Goal: Manage account settings

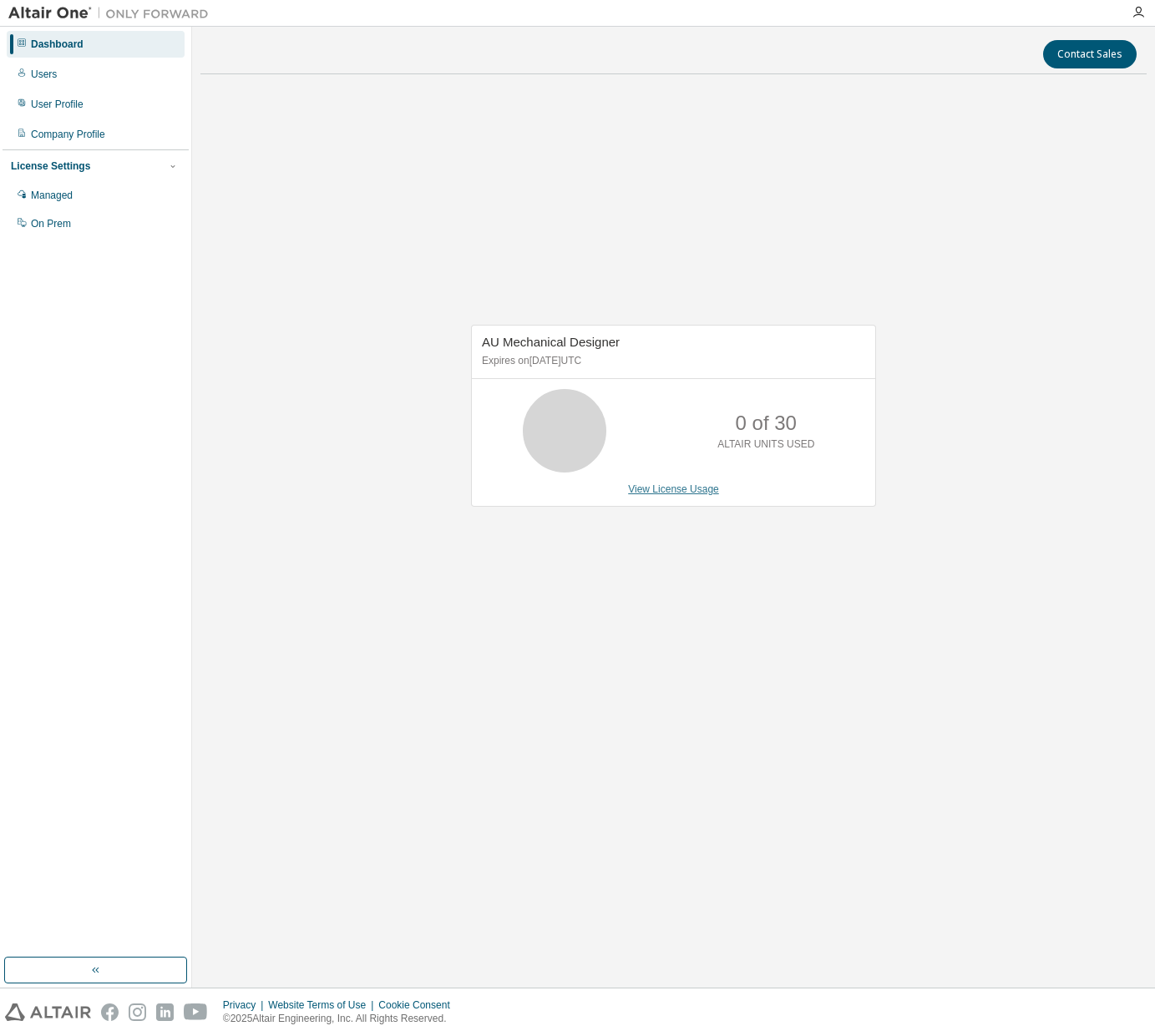
click at [654, 487] on link "View License Usage" at bounding box center [674, 489] width 91 height 12
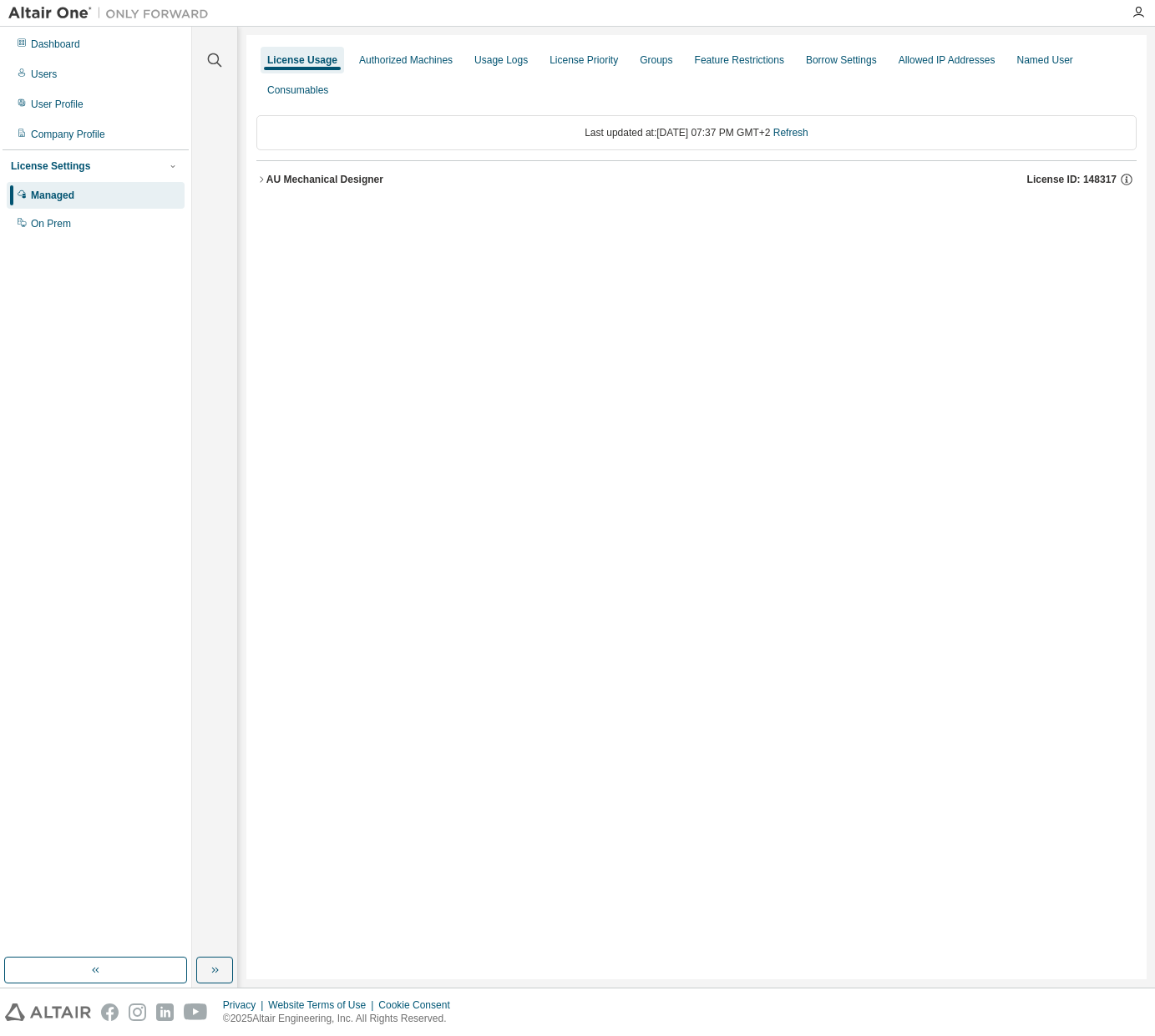
click at [358, 177] on div "AU Mechanical Designer" at bounding box center [325, 179] width 117 height 13
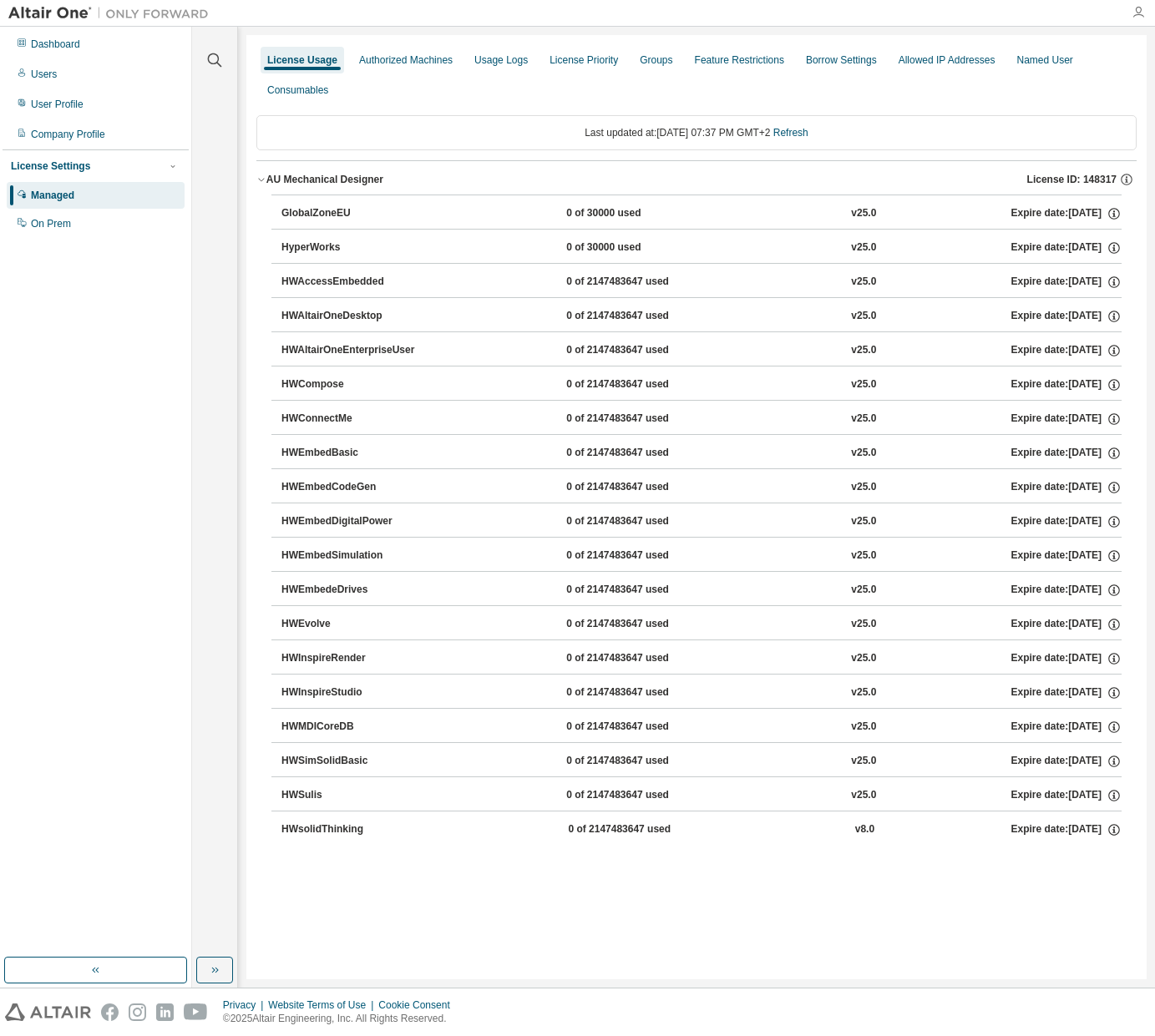
click at [1135, 11] on icon "button" at bounding box center [1137, 12] width 13 height 13
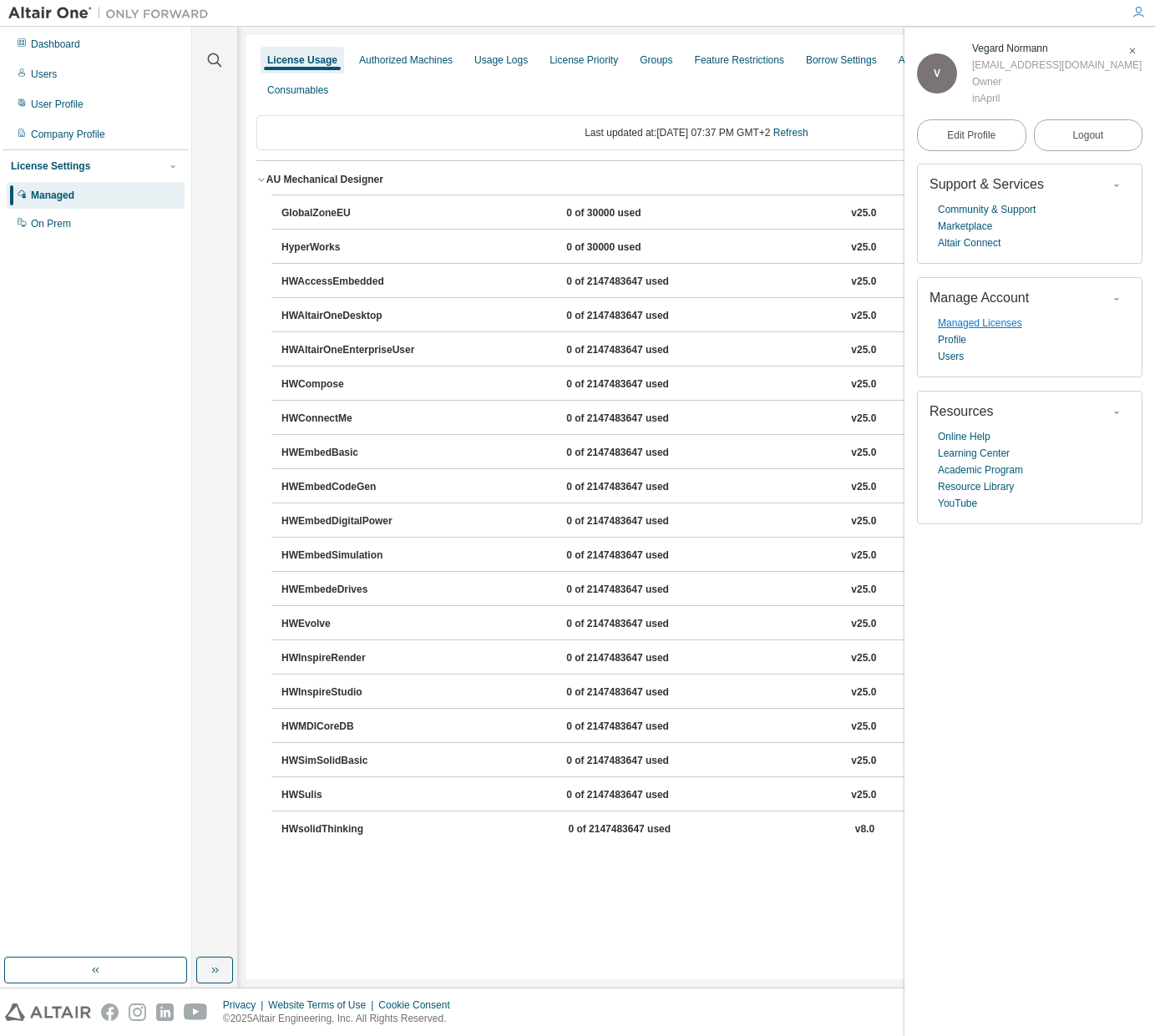
click at [1004, 326] on link "Managed Licenses" at bounding box center [979, 323] width 84 height 17
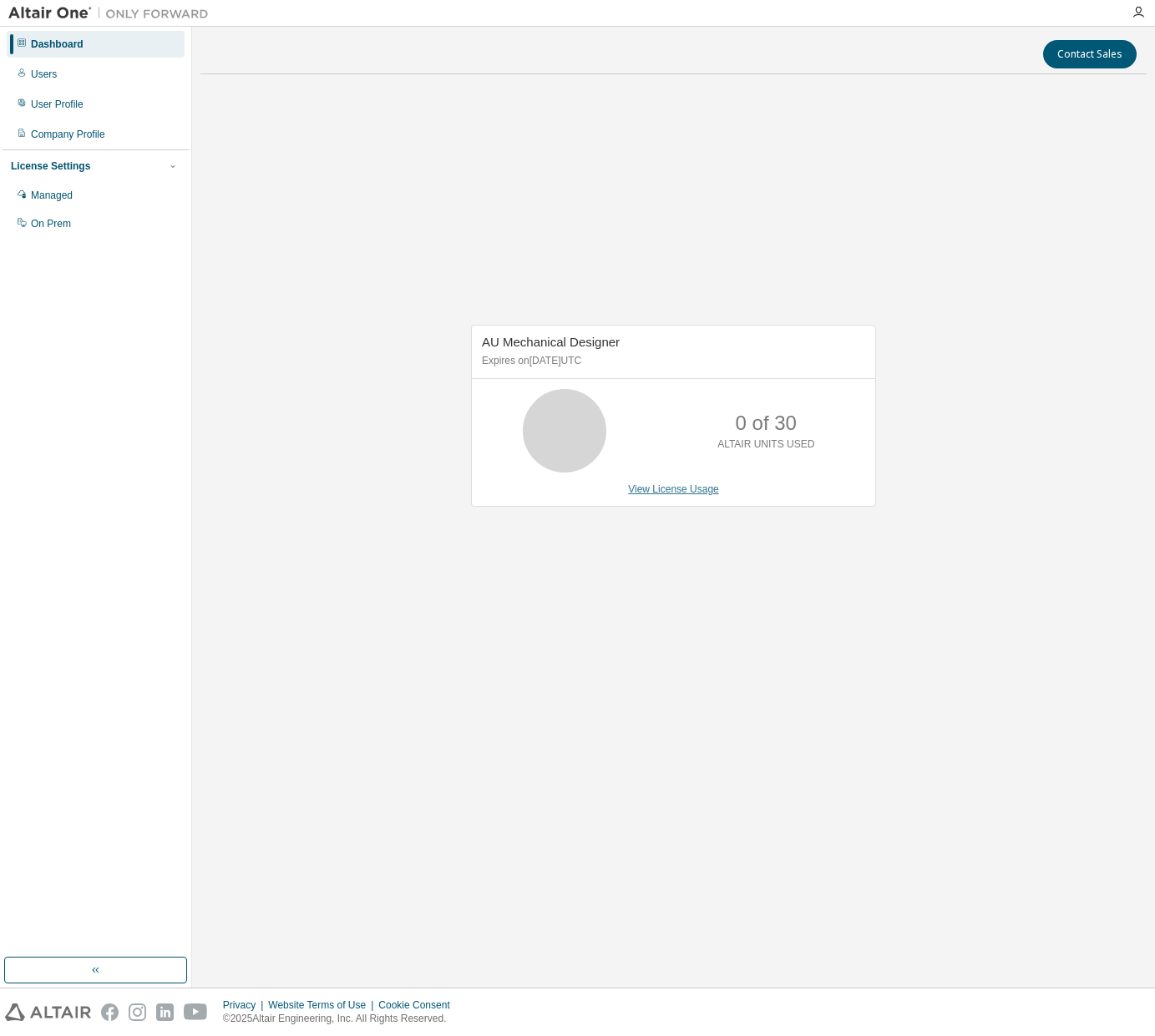
click at [689, 492] on link "View License Usage" at bounding box center [674, 489] width 91 height 12
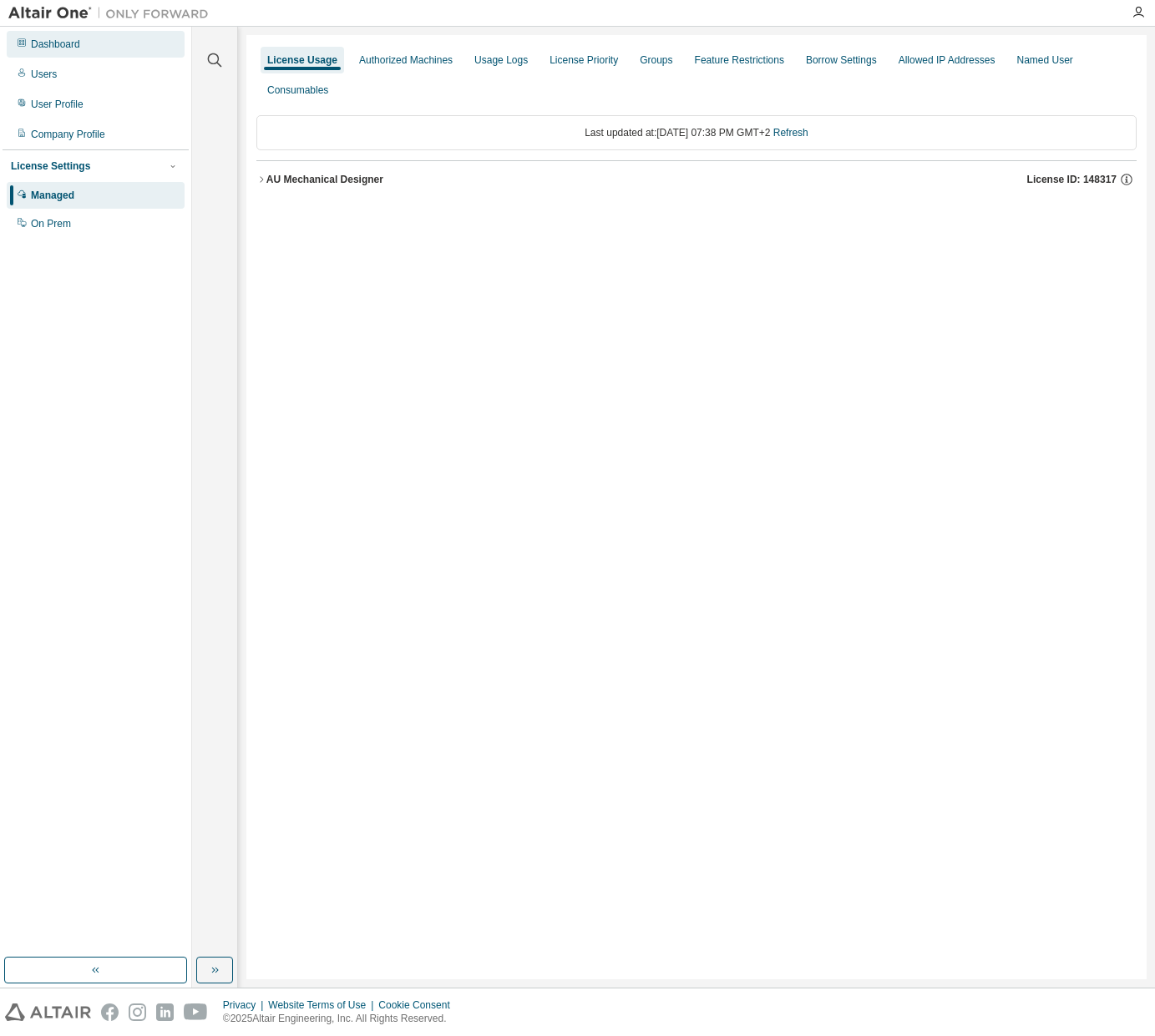
click at [74, 39] on div "Dashboard" at bounding box center [56, 44] width 50 height 13
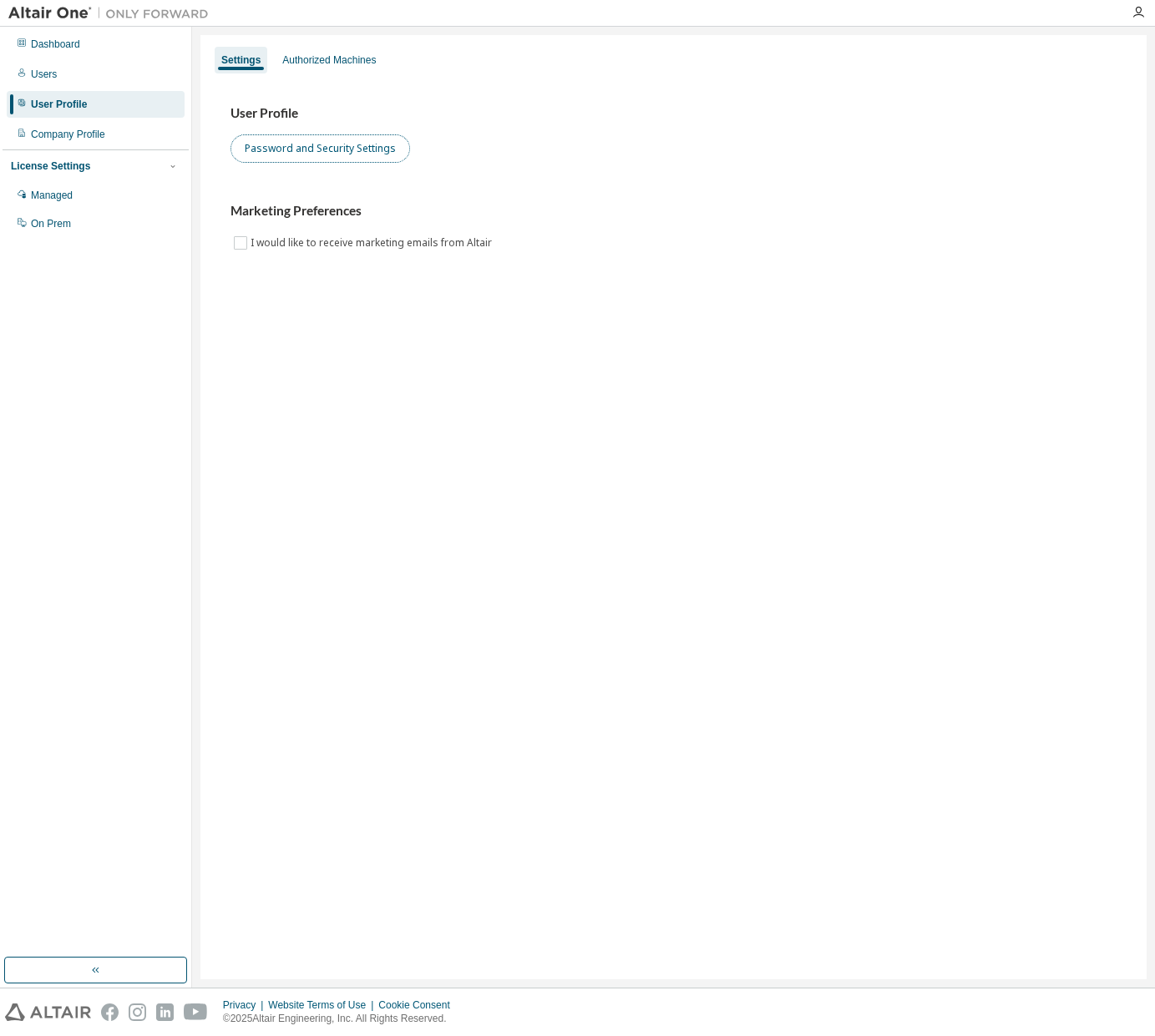
click at [379, 149] on button "Password and Security Settings" at bounding box center [320, 148] width 180 height 29
